Goal: Information Seeking & Learning: Learn about a topic

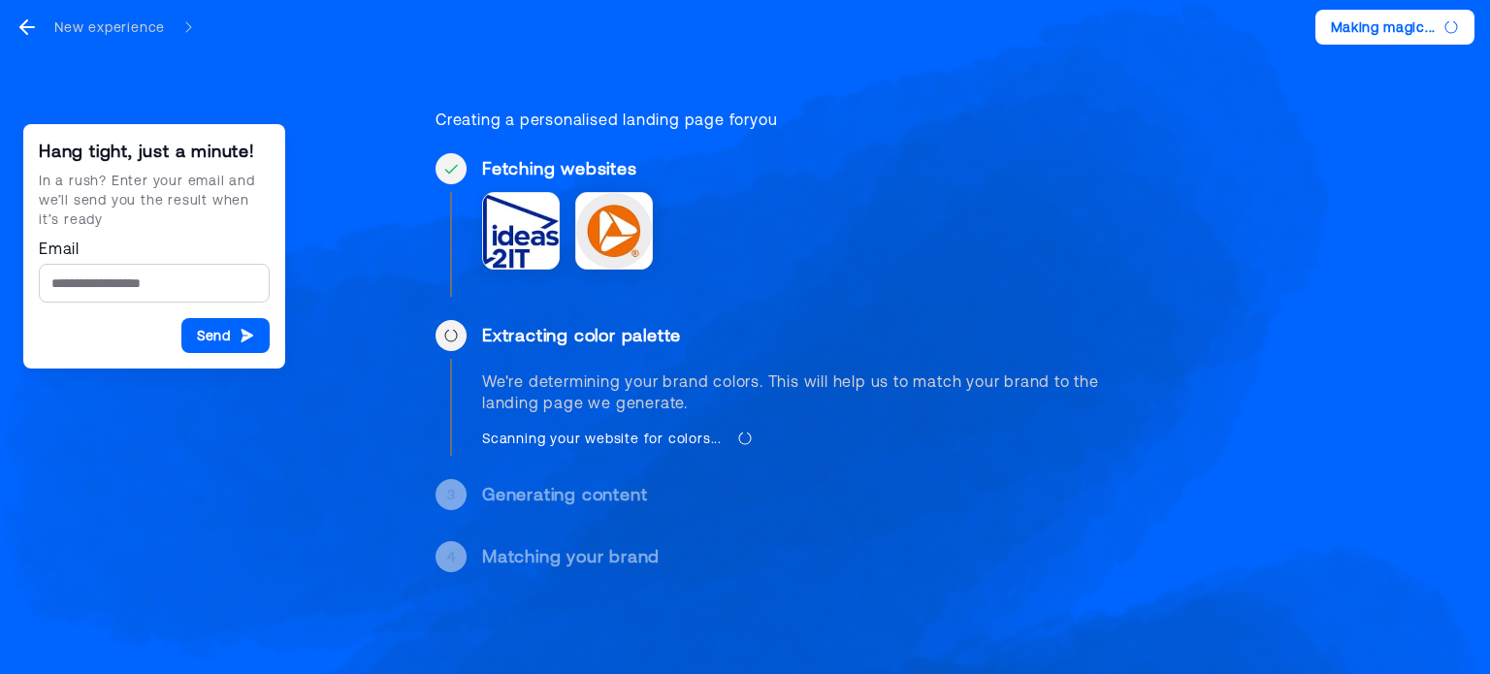
click at [628, 496] on div "Generating content" at bounding box center [795, 494] width 626 height 23
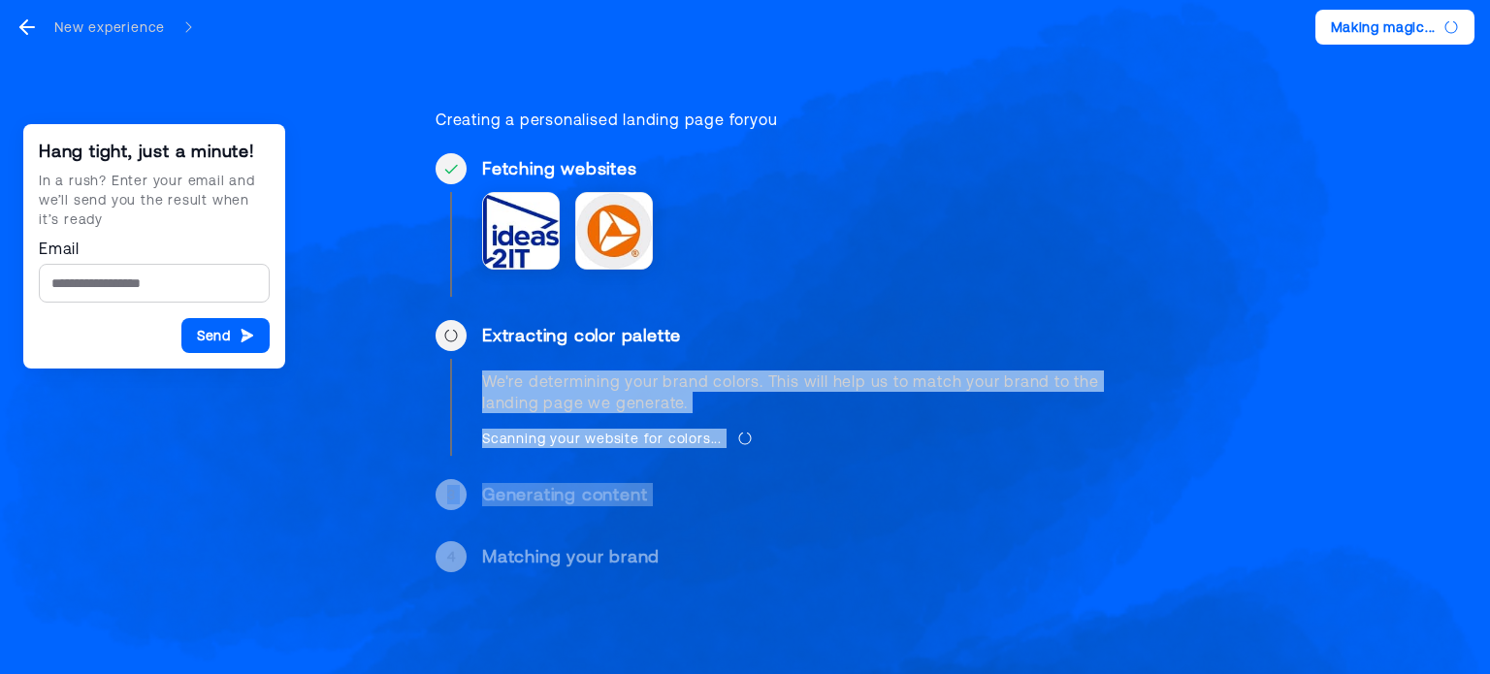
drag, startPoint x: 628, startPoint y: 496, endPoint x: 625, endPoint y: 394, distance: 101.9
click at [625, 394] on div "Hang tight, just a minute! In a rush? Enter your email and we’ll send you the r…" at bounding box center [744, 333] width 727 height 572
click at [625, 394] on div "We're determining your brand colors. This will help us to match your brand to t…" at bounding box center [795, 391] width 626 height 43
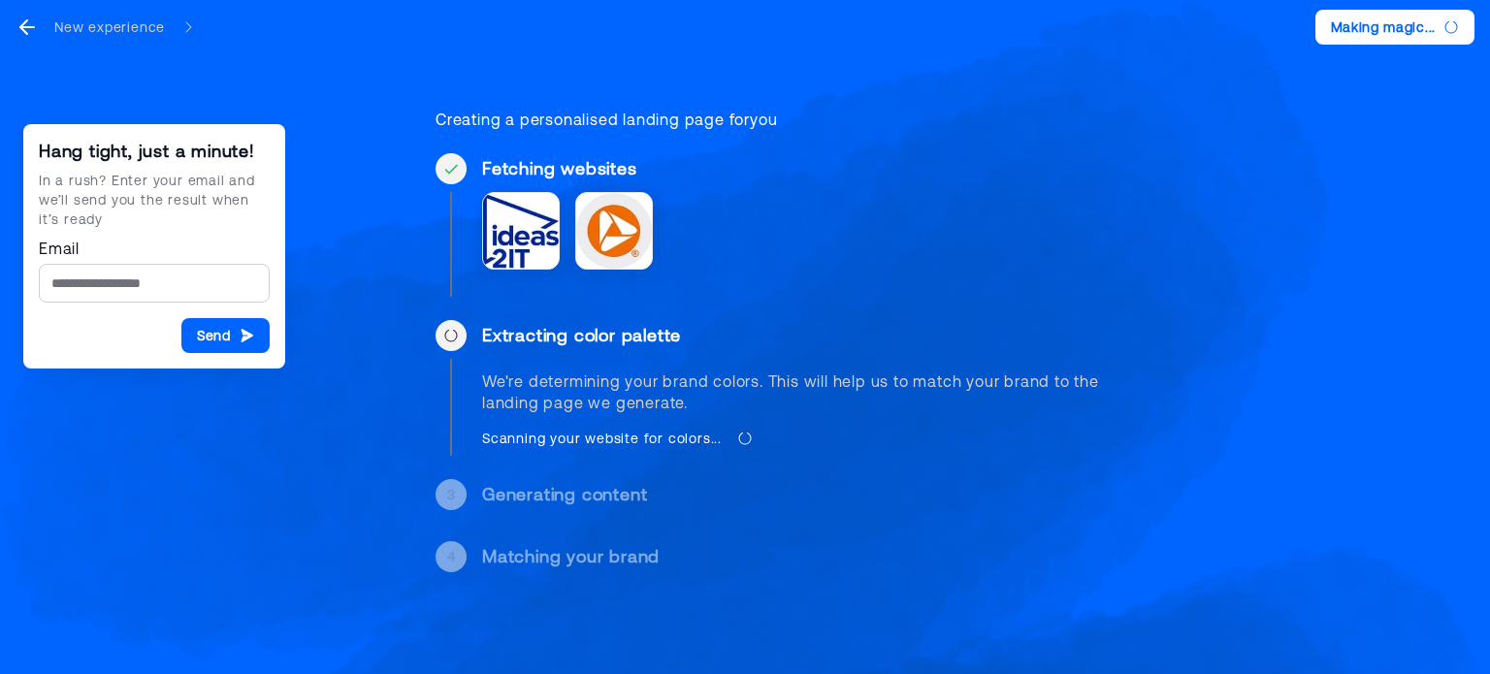
click at [625, 394] on div "We're determining your brand colors. This will help us to match your brand to t…" at bounding box center [795, 391] width 626 height 43
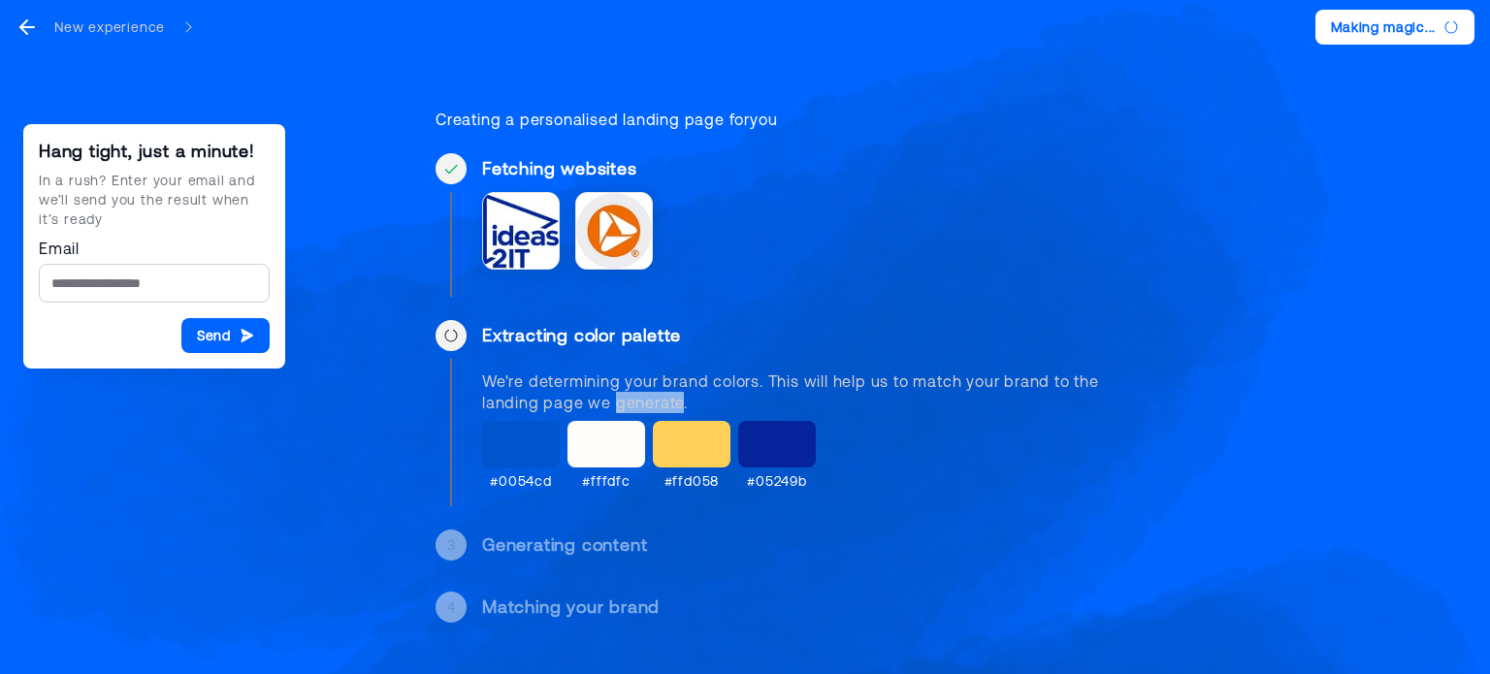
click at [625, 394] on div "We're determining your brand colors. This will help us to match your brand to t…" at bounding box center [795, 391] width 626 height 43
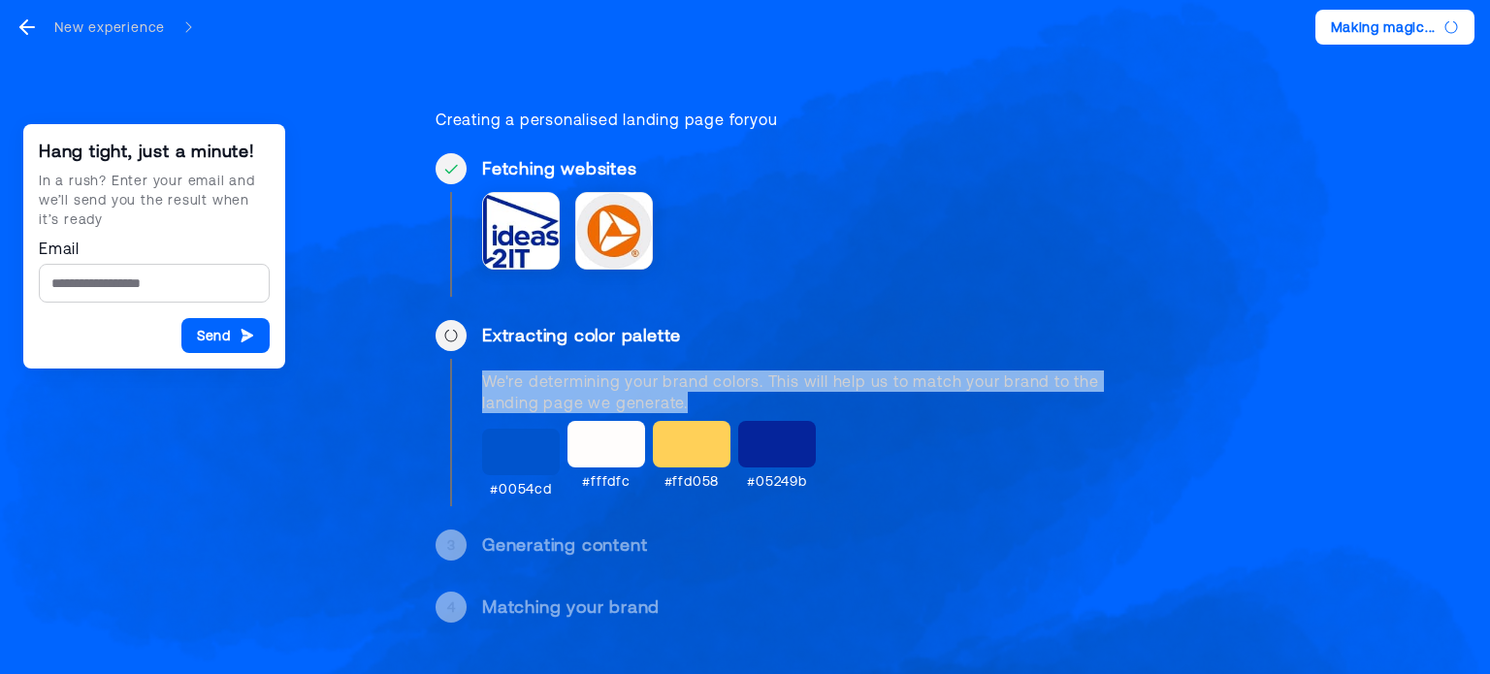
click at [625, 394] on div "We're determining your brand colors. This will help us to match your brand to t…" at bounding box center [795, 391] width 626 height 43
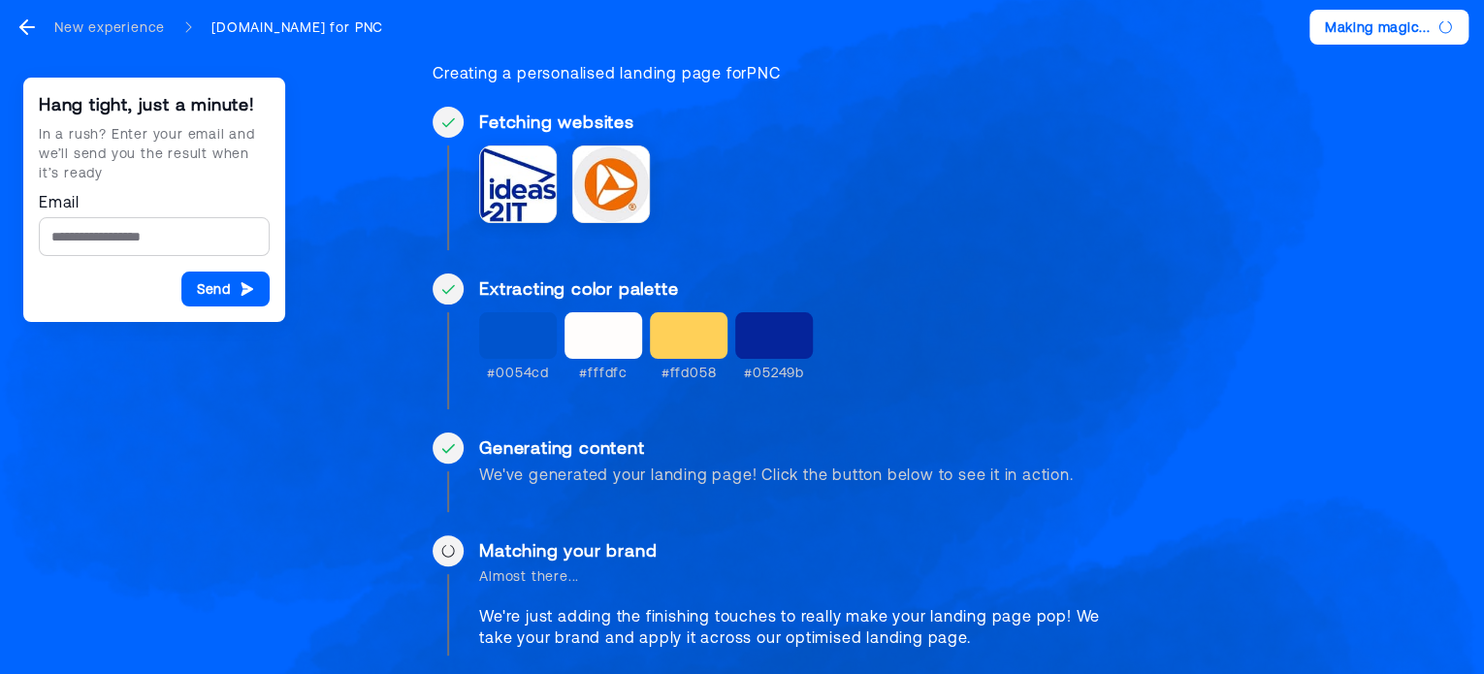
scroll to position [66, 0]
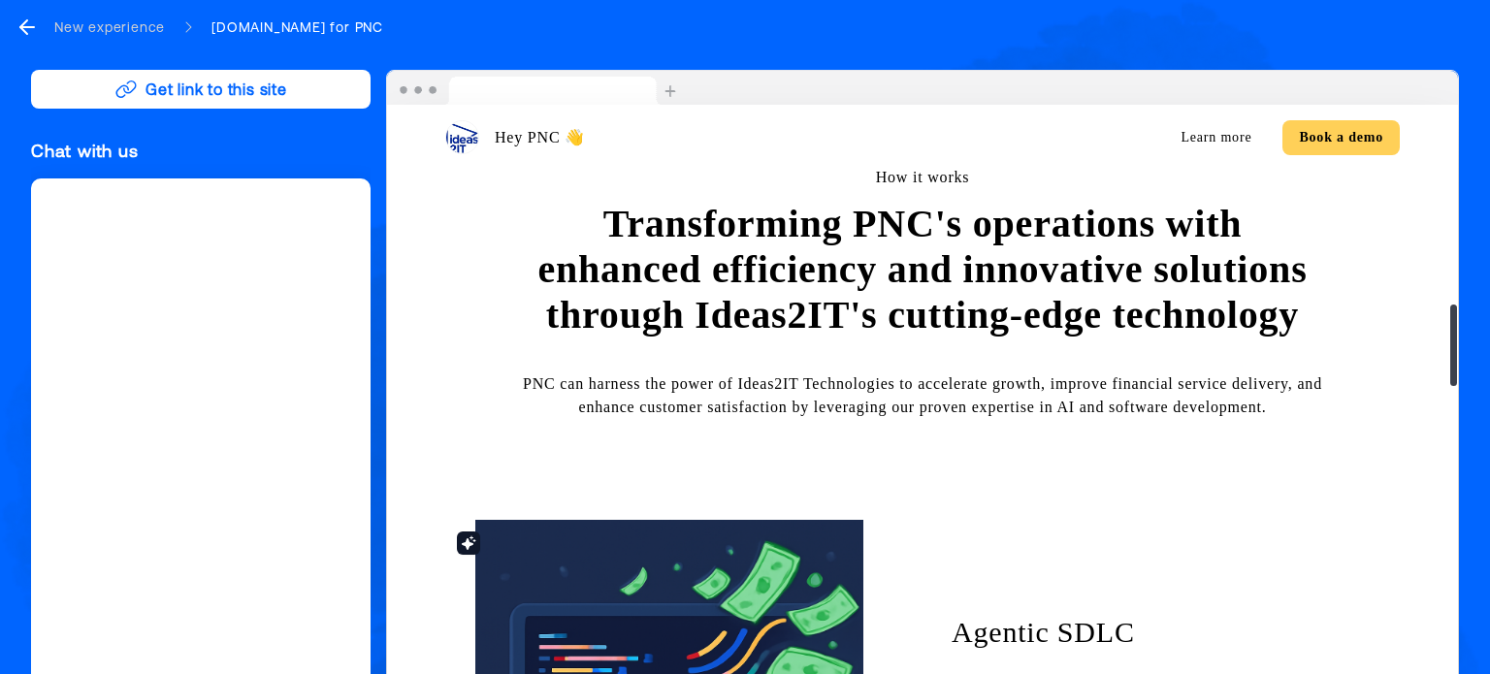
scroll to position [1431, 0]
drag, startPoint x: 733, startPoint y: 402, endPoint x: 665, endPoint y: 365, distance: 77.7
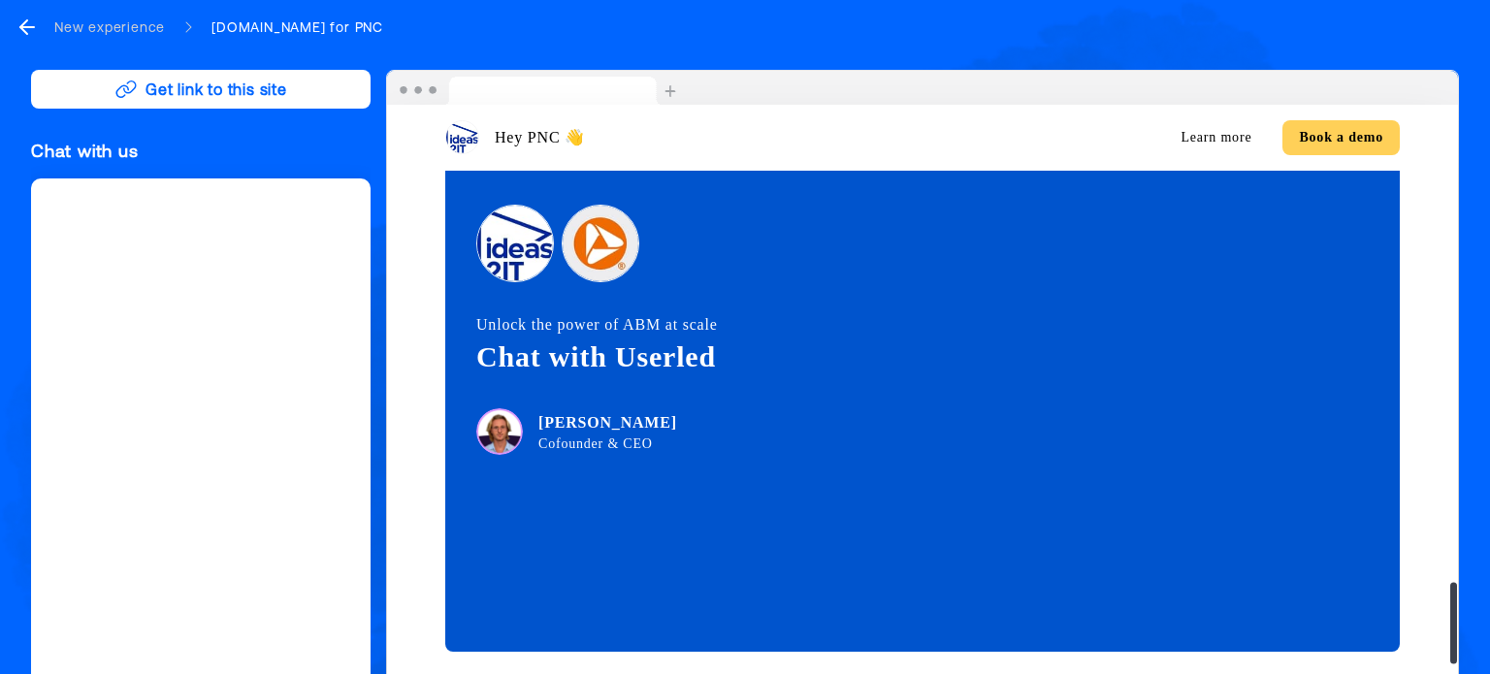
scroll to position [3429, 0]
